Goal: Information Seeking & Learning: Learn about a topic

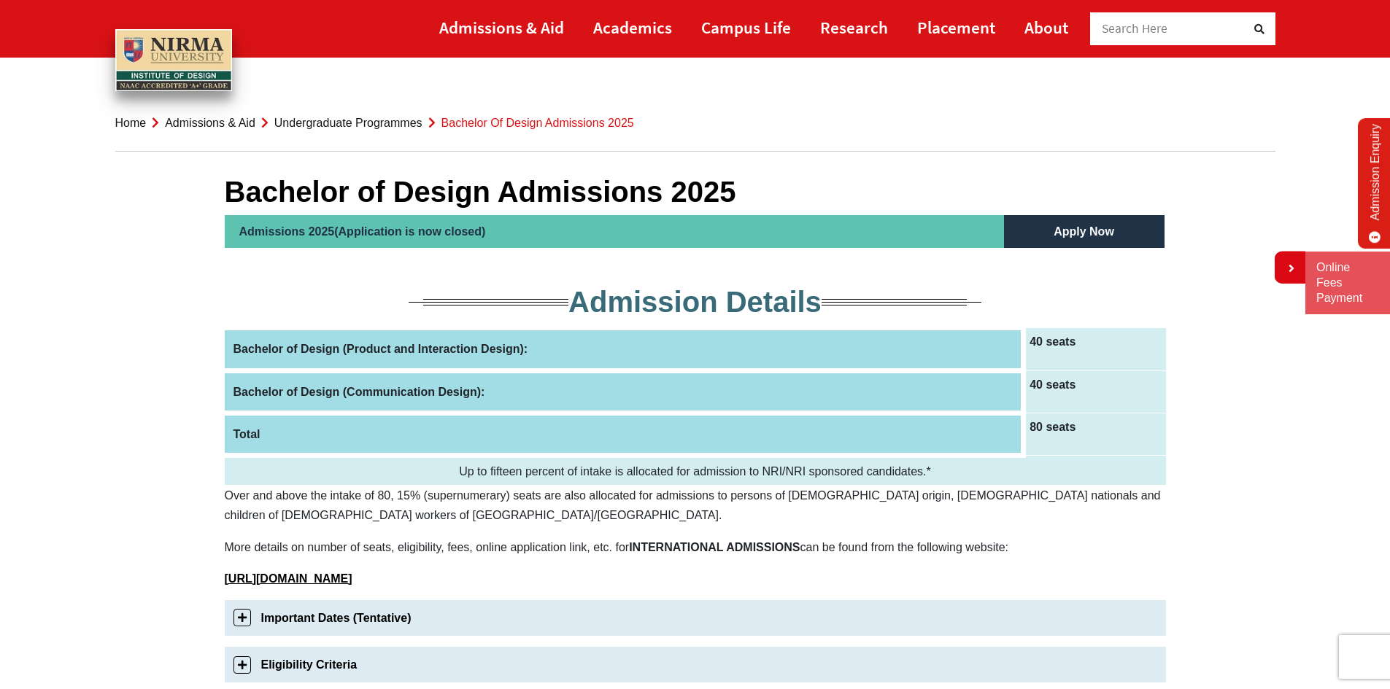
drag, startPoint x: 234, startPoint y: 347, endPoint x: 438, endPoint y: 352, distance: 203.6
click at [434, 351] on th "Bachelor of Design (Product and Interaction Design):" at bounding box center [624, 349] width 799 height 42
drag, startPoint x: 535, startPoint y: 349, endPoint x: 354, endPoint y: 334, distance: 181.5
click at [356, 334] on th "Bachelor of Design (Product and Interaction Design):" at bounding box center [624, 349] width 799 height 42
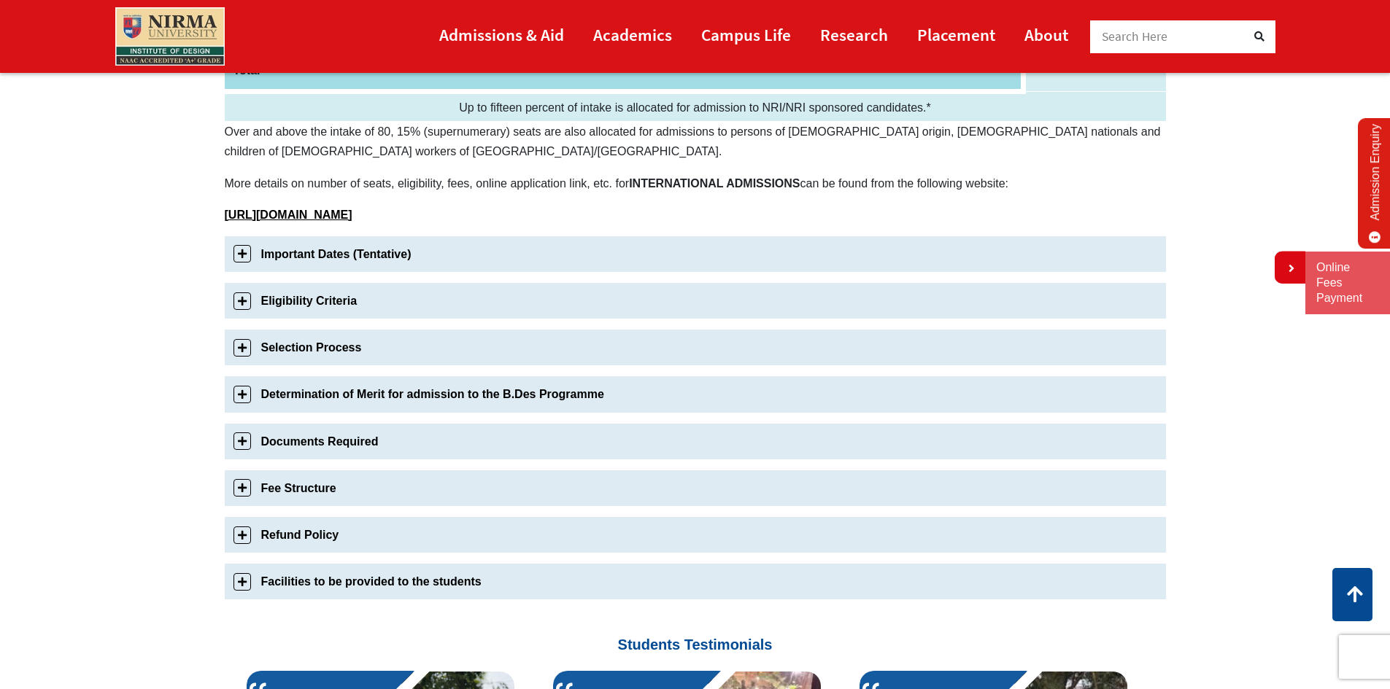
scroll to position [374, 0]
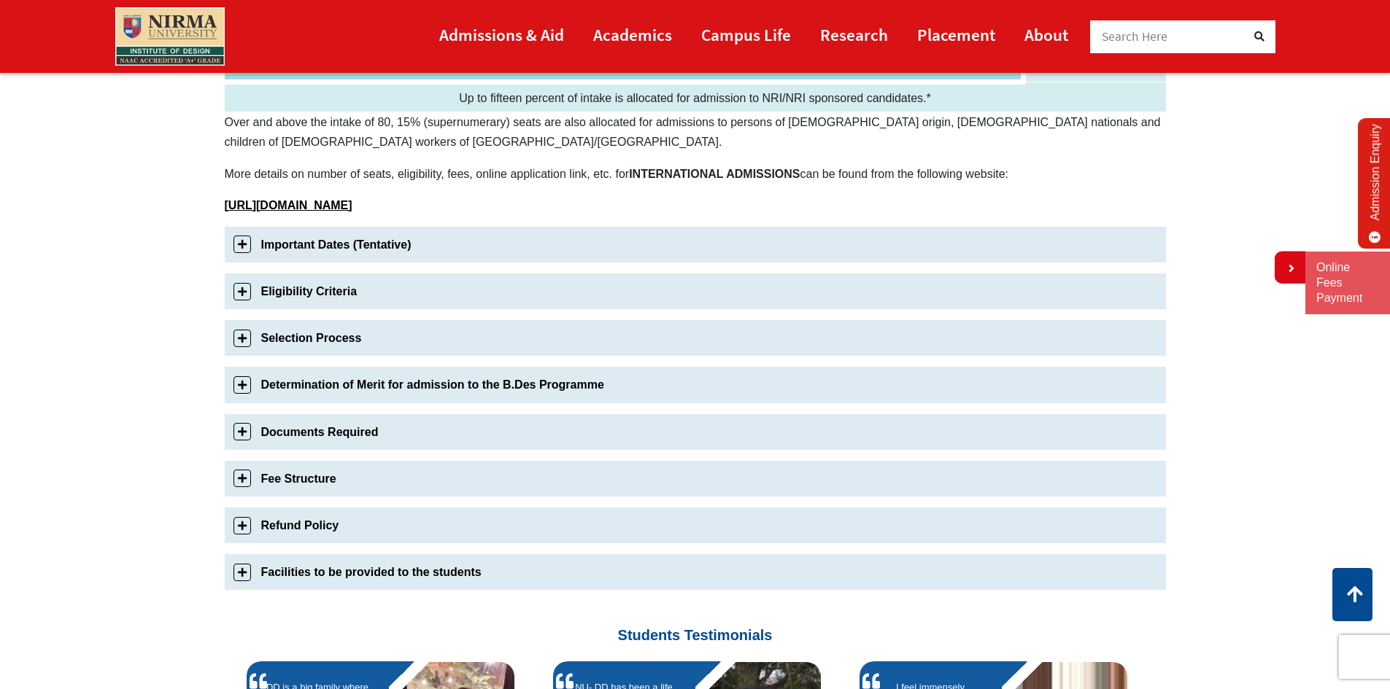
click at [236, 245] on link "Important Dates (Tentative)" at bounding box center [695, 245] width 941 height 36
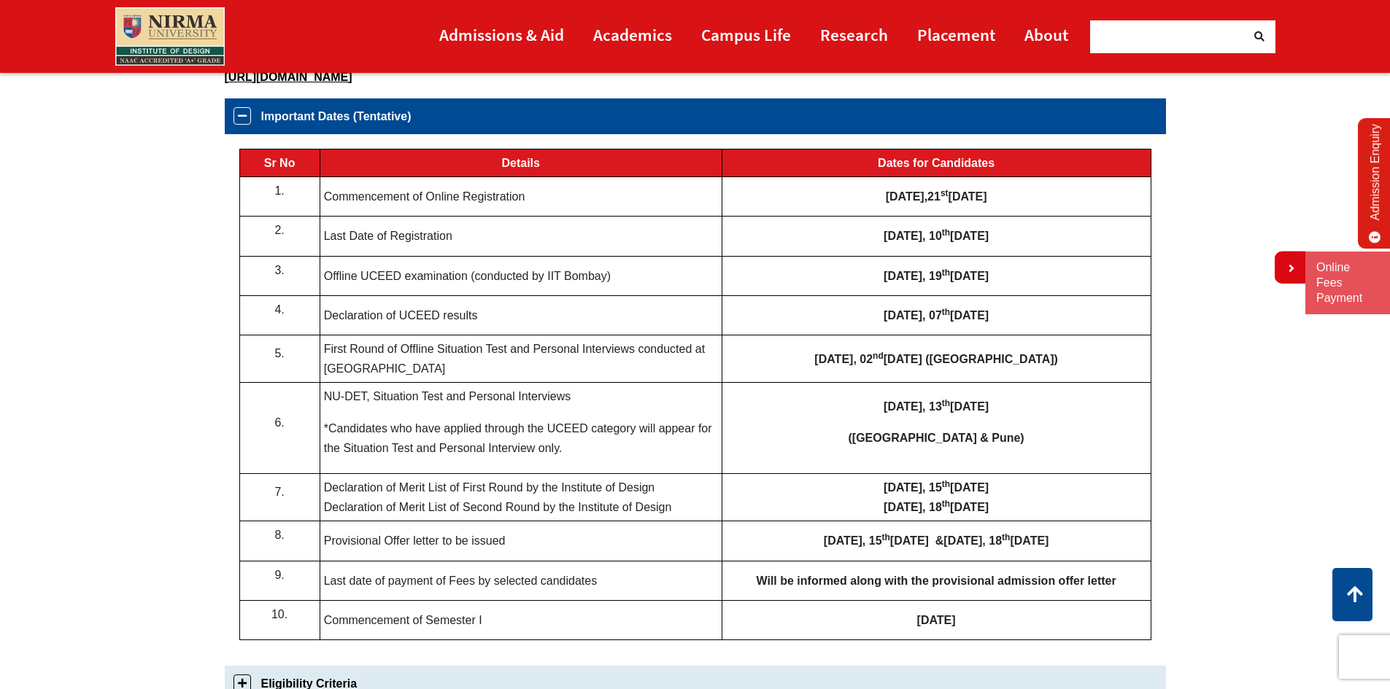
scroll to position [513, 0]
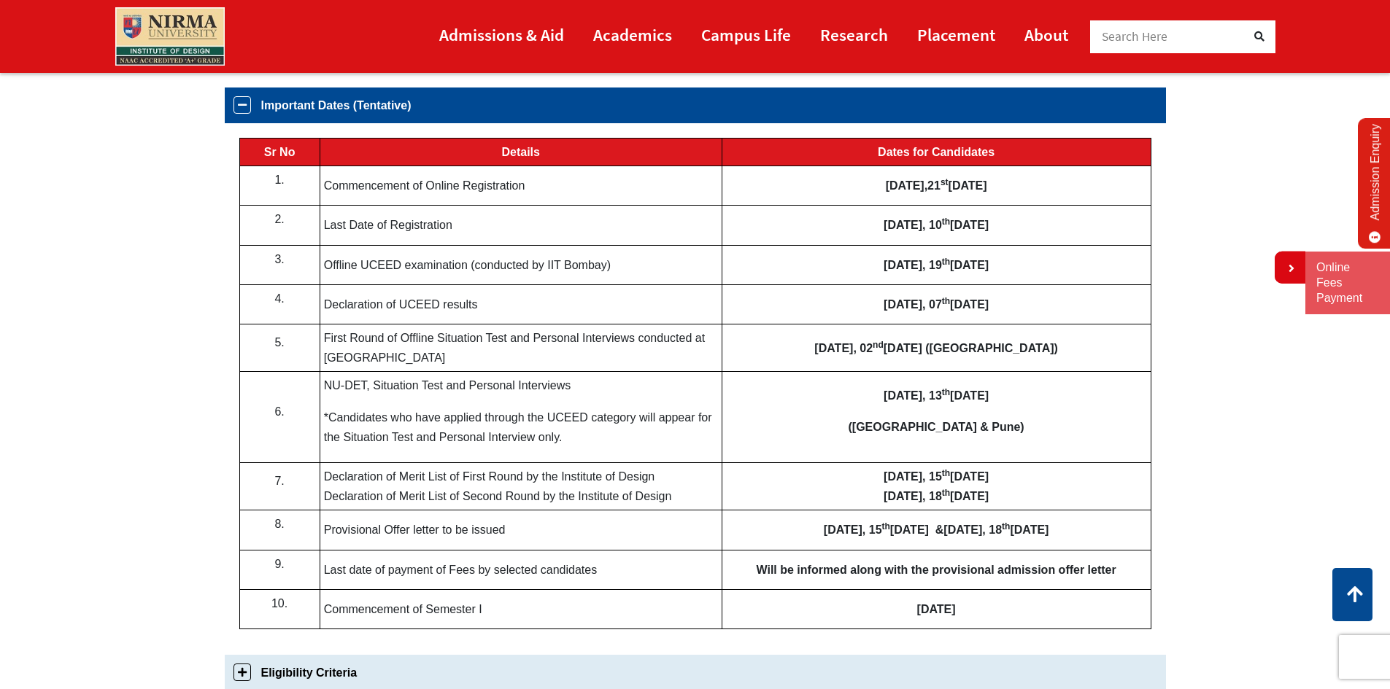
drag, startPoint x: 932, startPoint y: 190, endPoint x: 1016, endPoint y: 192, distance: 83.9
click at [987, 192] on b "[DATE]" at bounding box center [967, 185] width 39 height 12
drag, startPoint x: 868, startPoint y: 228, endPoint x: 992, endPoint y: 242, distance: 124.8
click at [992, 242] on td "[DATE]" at bounding box center [936, 225] width 429 height 39
drag, startPoint x: 327, startPoint y: 336, endPoint x: 398, endPoint y: 355, distance: 73.5
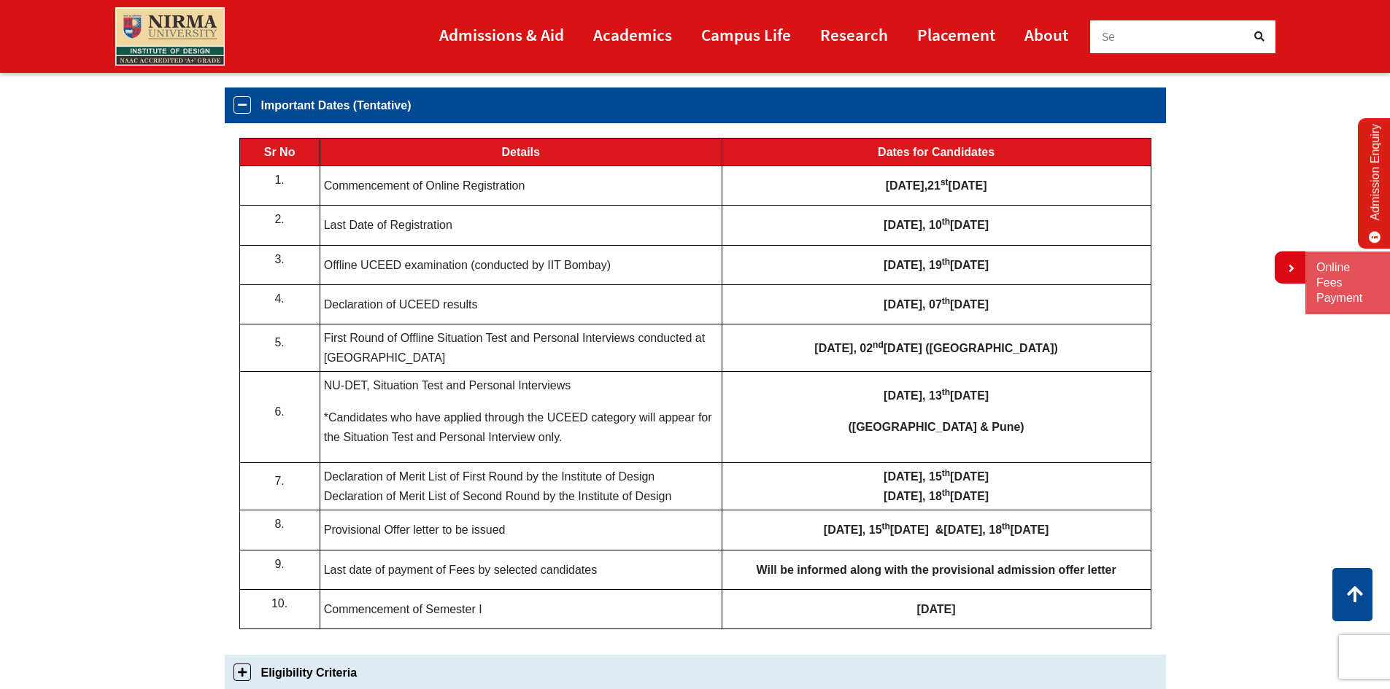
click at [398, 355] on td "First Round of Offline Situation Test and Personal Interviews conducted at [GEO…" at bounding box center [521, 348] width 402 height 47
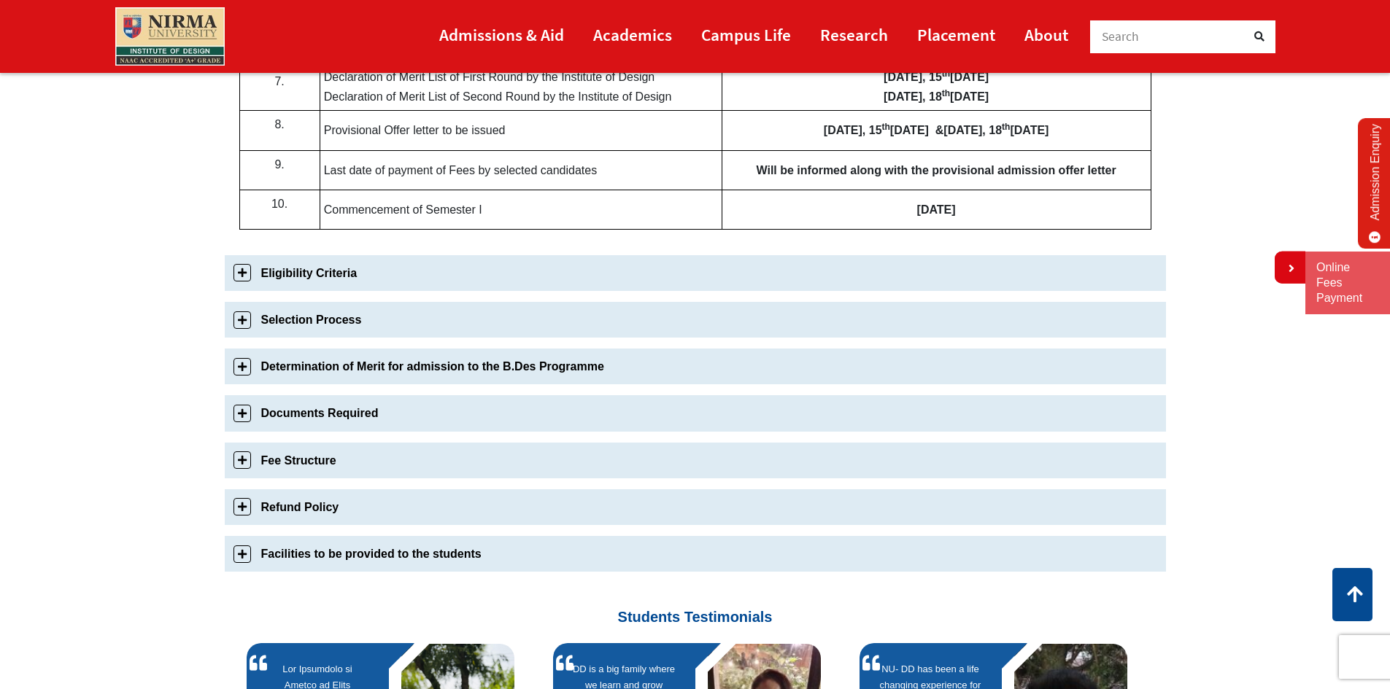
scroll to position [930, 0]
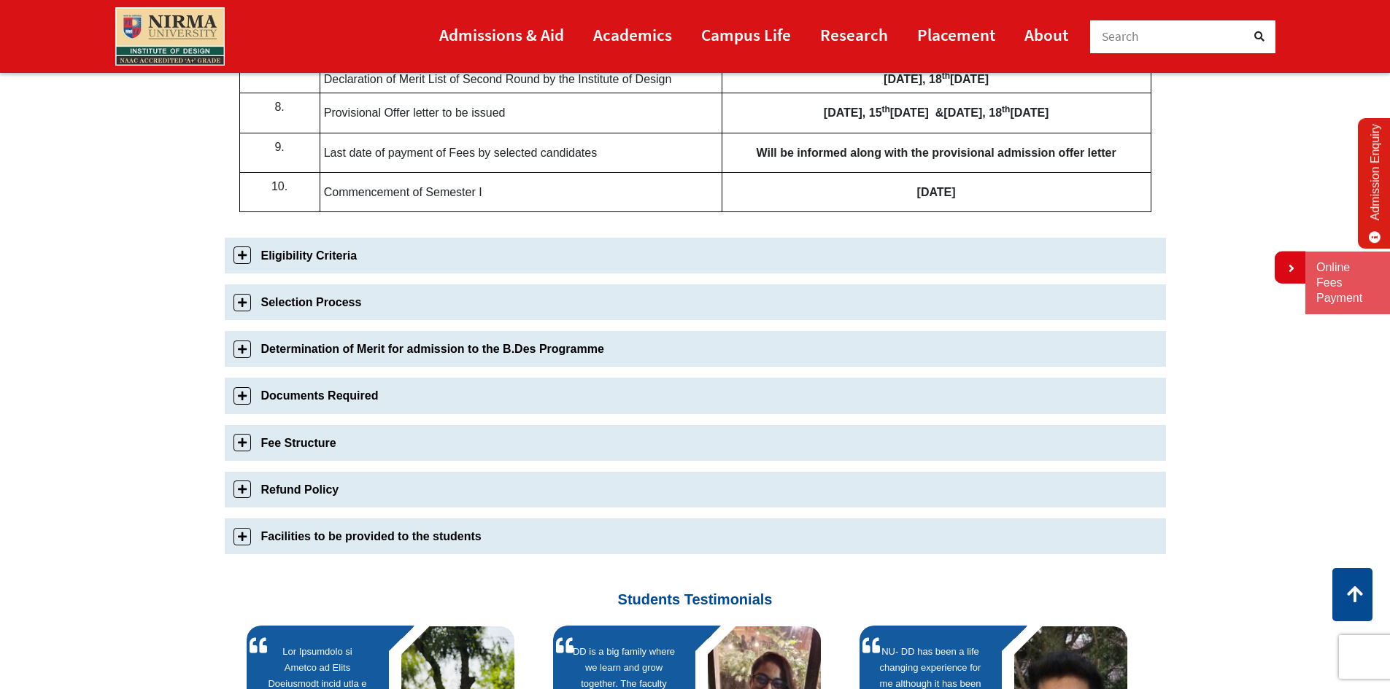
click at [236, 253] on link "Eligibility Criteria" at bounding box center [695, 256] width 941 height 36
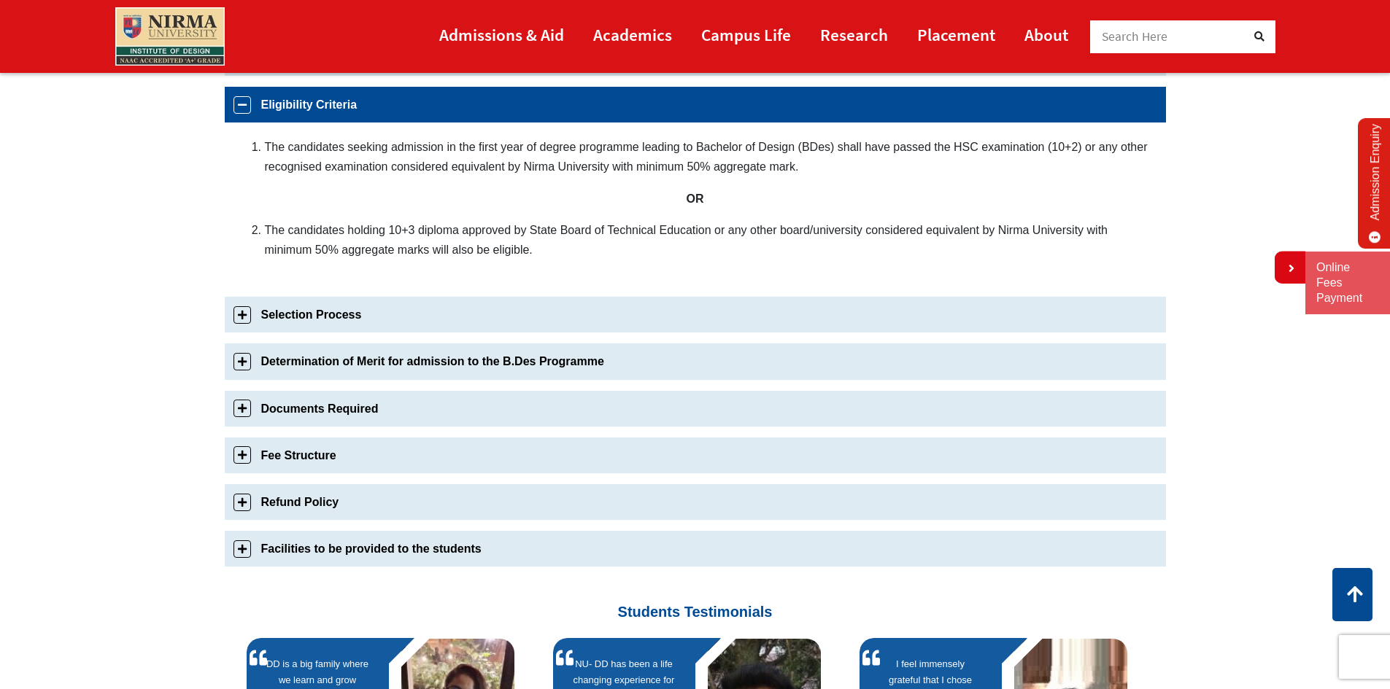
scroll to position [560, 0]
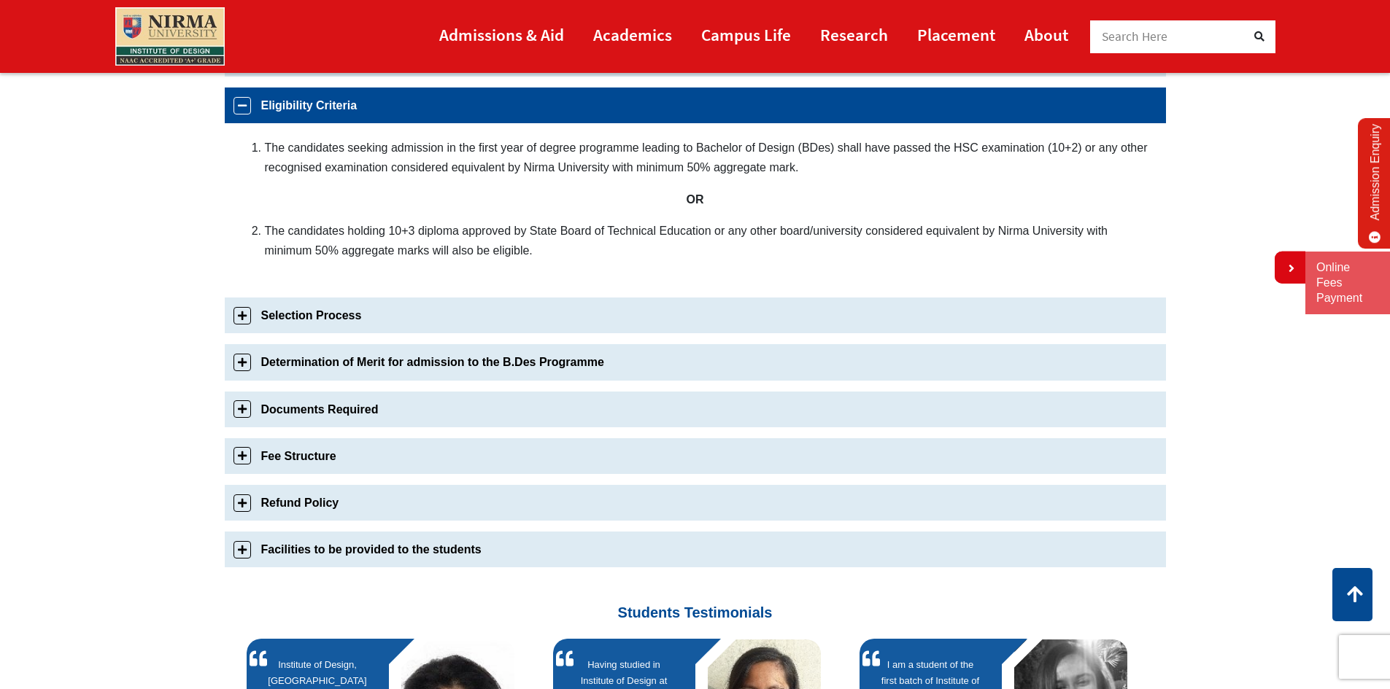
click at [236, 317] on link "Selection Process" at bounding box center [695, 316] width 941 height 36
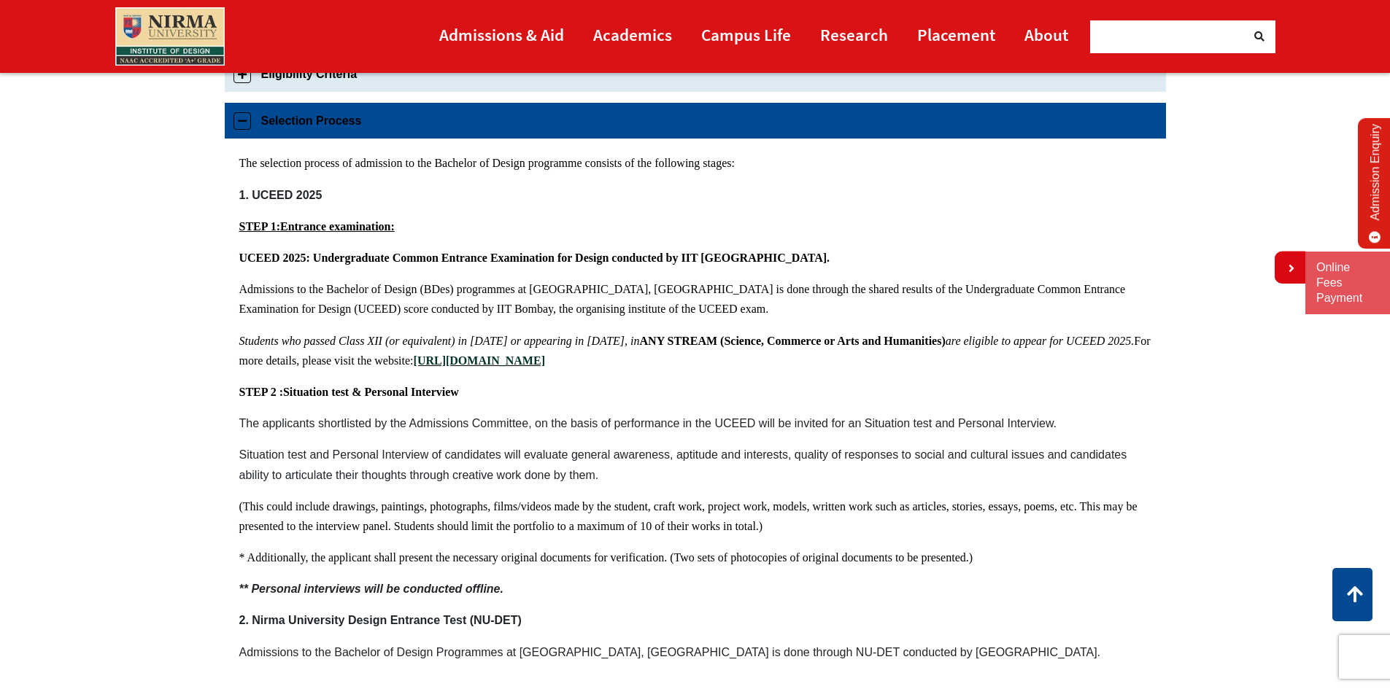
scroll to position [606, 0]
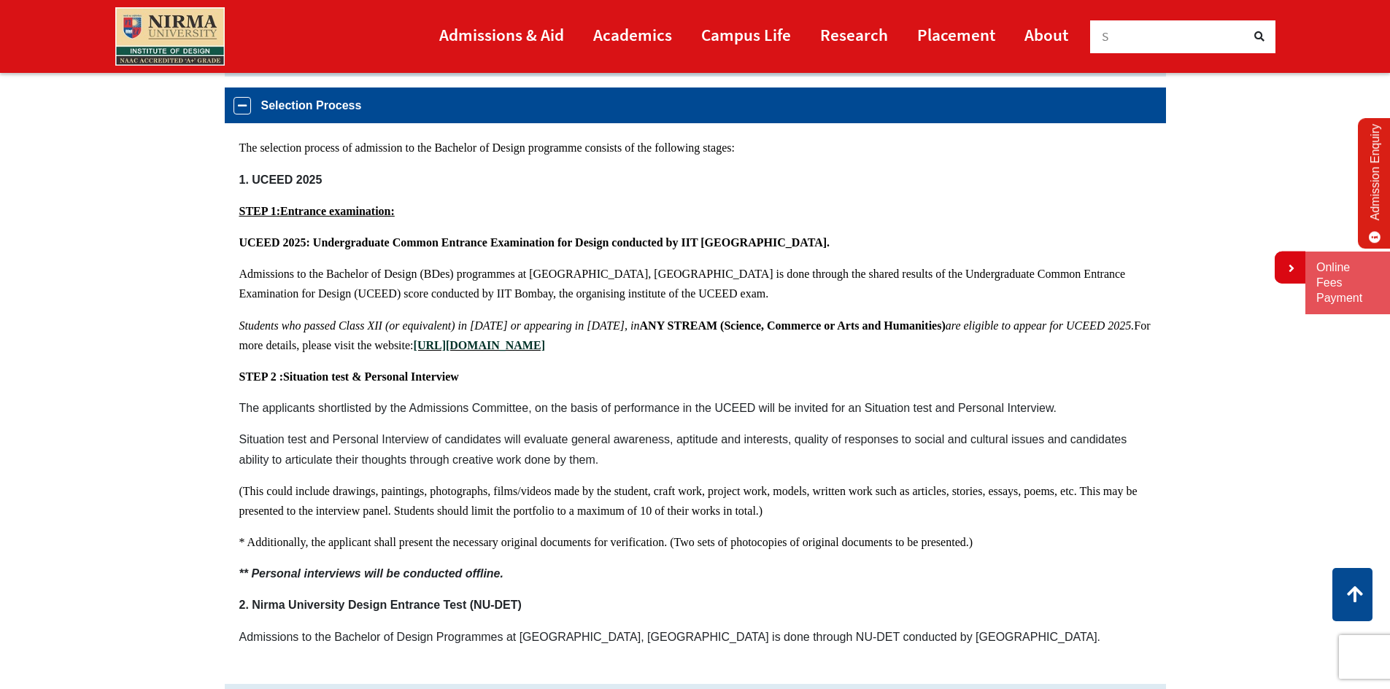
click at [243, 487] on span "(This could include drawings, paintings, photographs, films/videos made by the …" at bounding box center [688, 501] width 898 height 32
drag, startPoint x: 245, startPoint y: 491, endPoint x: 653, endPoint y: 502, distance: 408.0
click at [653, 502] on p "(This could include drawings, paintings, photographs, films/videos made by the …" at bounding box center [695, 501] width 912 height 39
drag, startPoint x: 524, startPoint y: 490, endPoint x: 602, endPoint y: 510, distance: 80.7
click at [602, 510] on span "(This could include drawings, paintings, photographs, films/videos made by the …" at bounding box center [688, 501] width 898 height 32
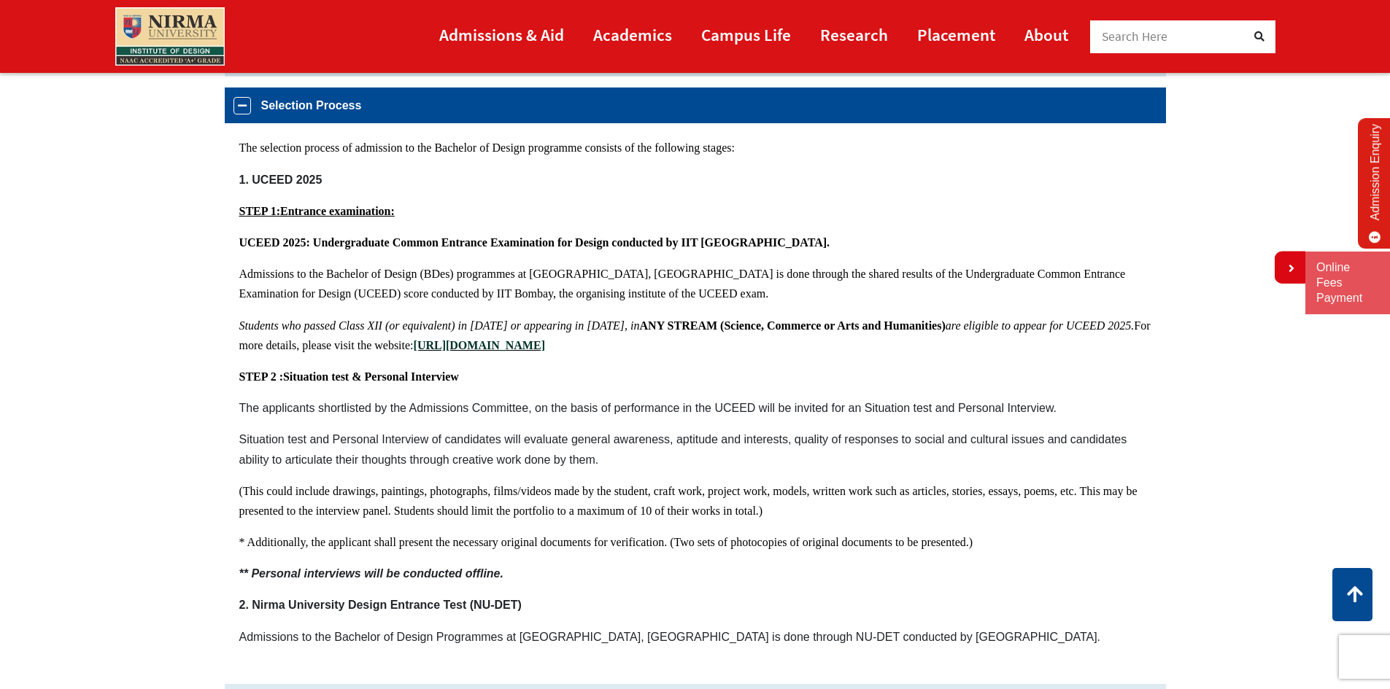
click at [518, 462] on p "Situation test and Personal Interview of candidates will evaluate general aware…" at bounding box center [695, 449] width 912 height 39
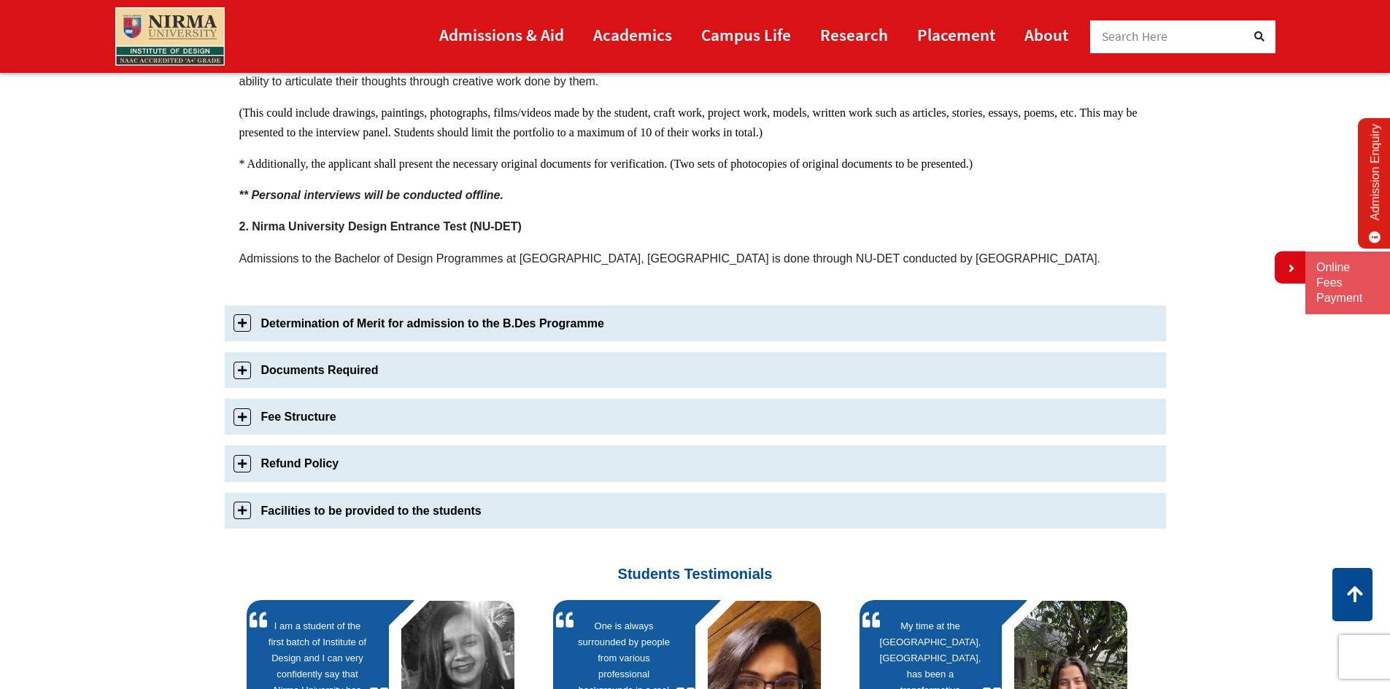
scroll to position [1005, 0]
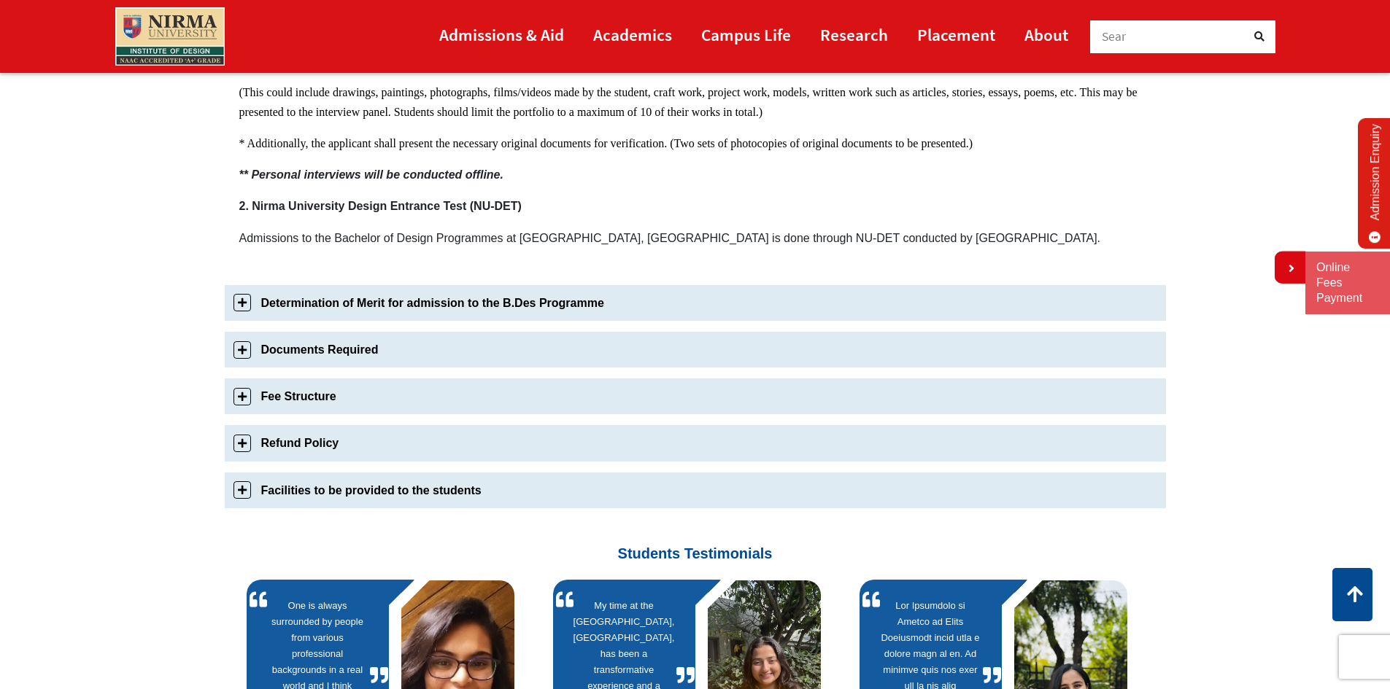
click at [241, 302] on link "Determination of Merit for admission to the B.Des Programme" at bounding box center [695, 303] width 941 height 36
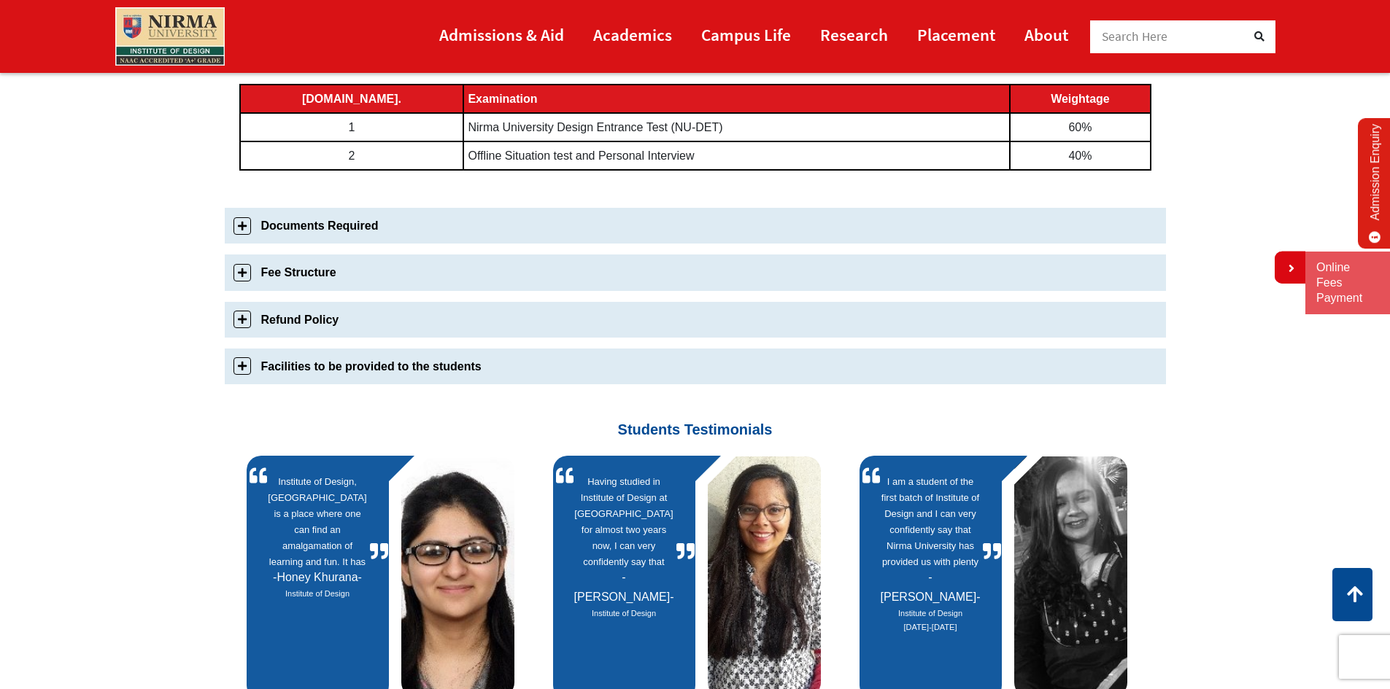
scroll to position [893, 0]
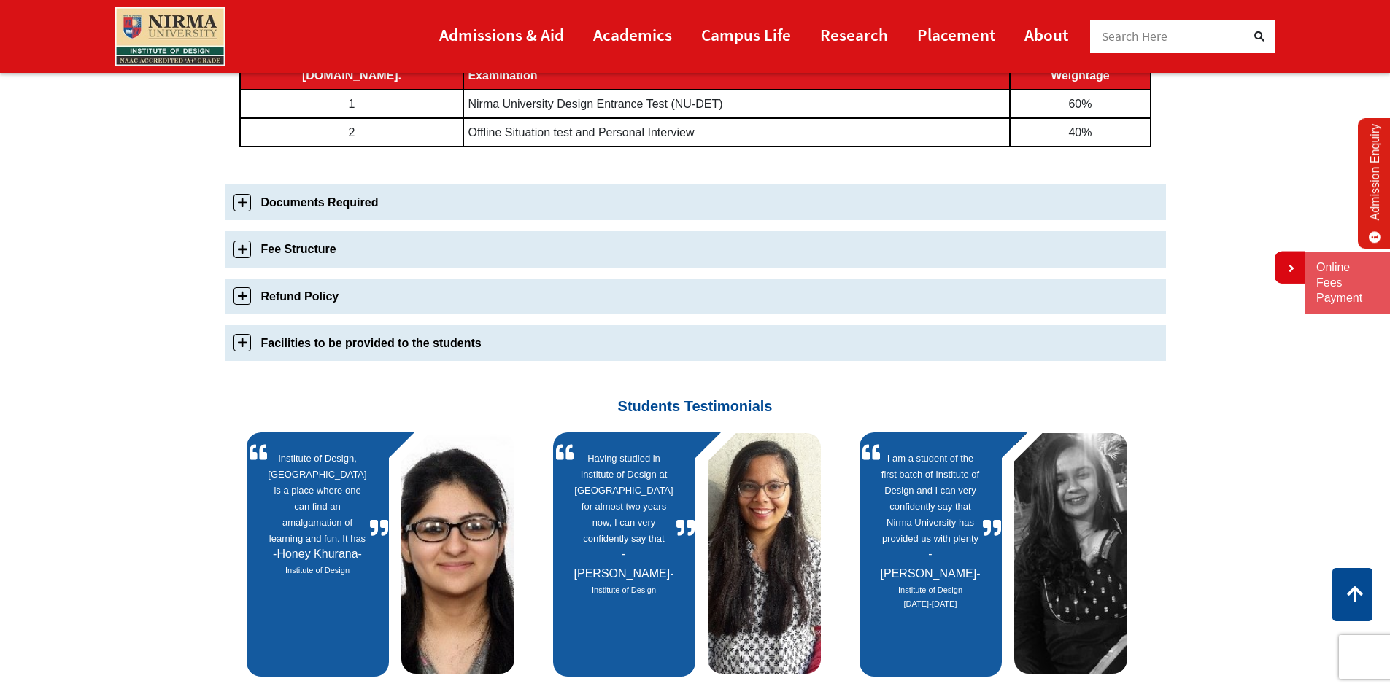
click at [240, 250] on link "Fee Structure" at bounding box center [695, 249] width 941 height 36
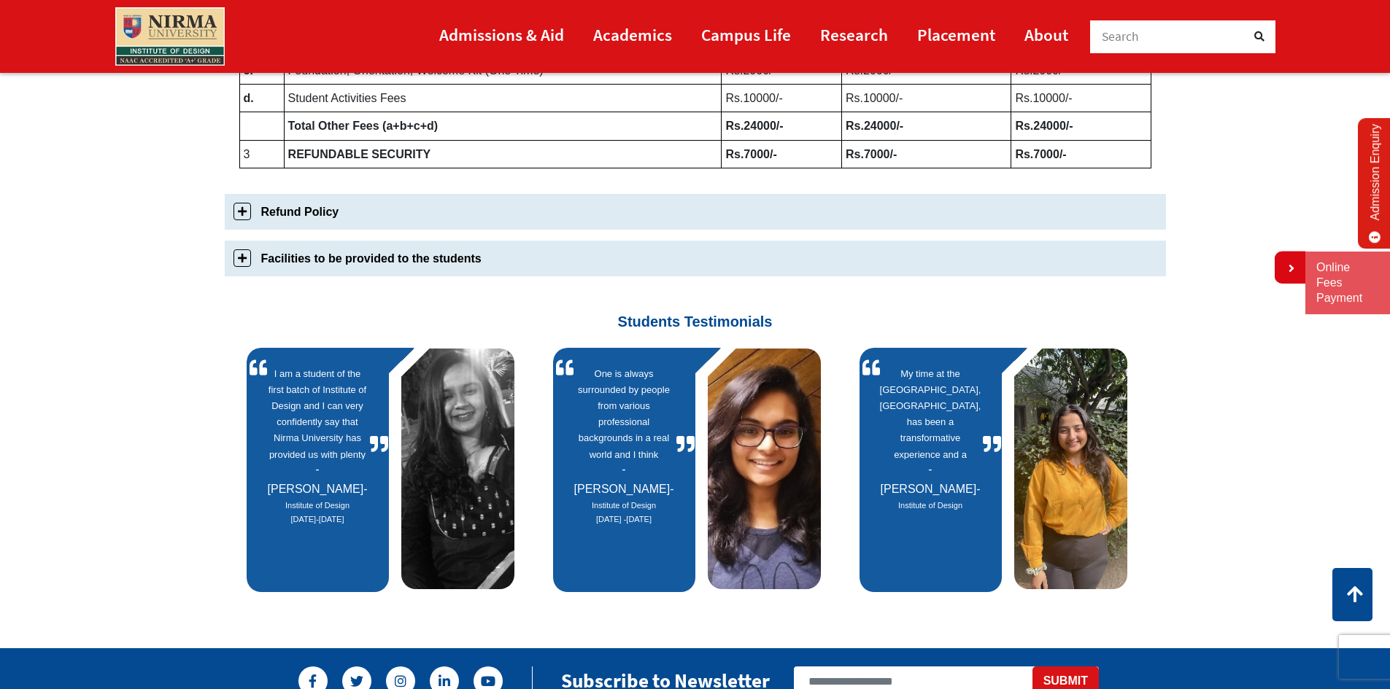
scroll to position [977, 0]
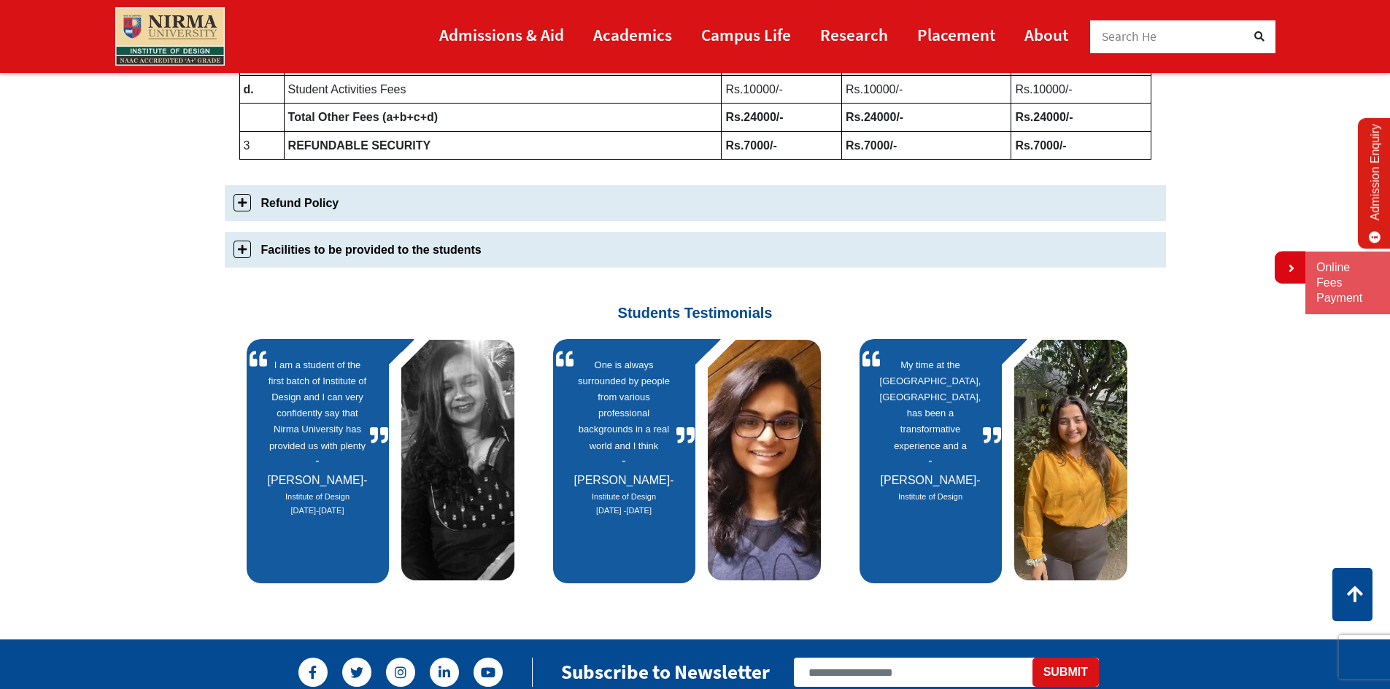
click at [240, 252] on link "Facilities to be provided to the students" at bounding box center [695, 250] width 941 height 36
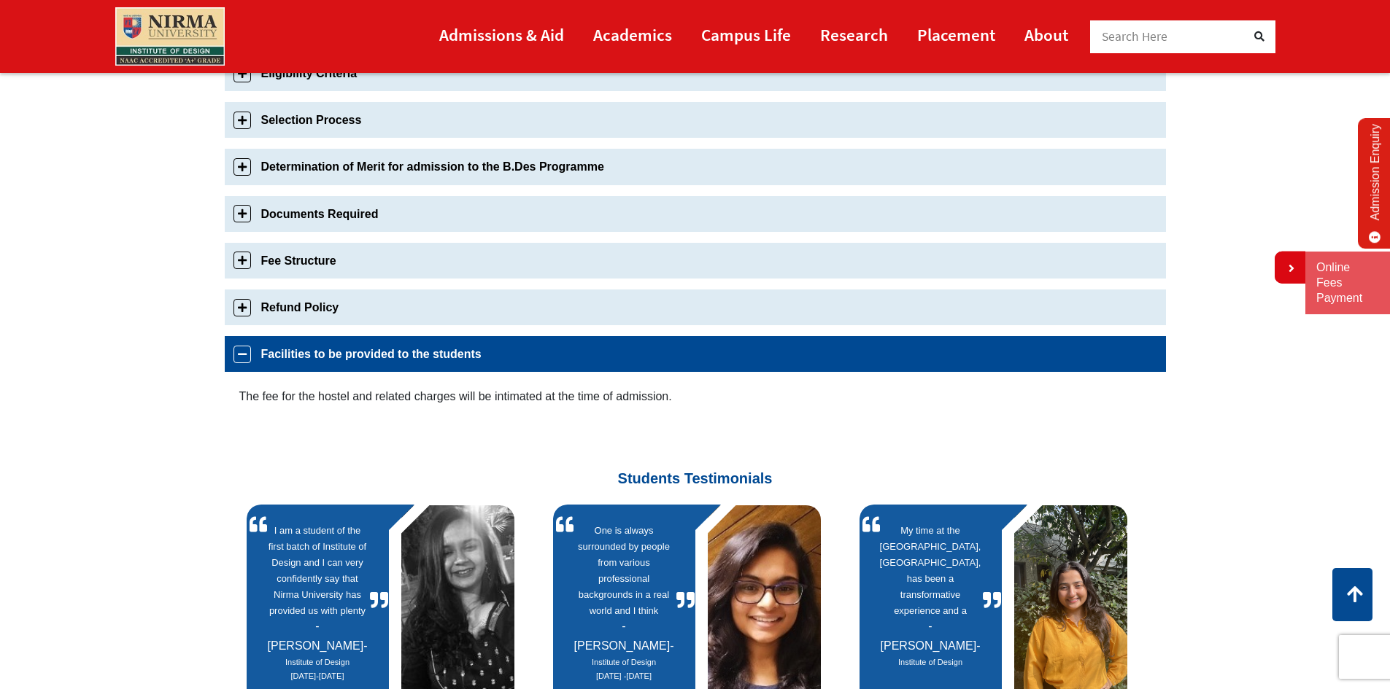
scroll to position [581, 0]
